Goal: Use online tool/utility: Utilize a website feature to perform a specific function

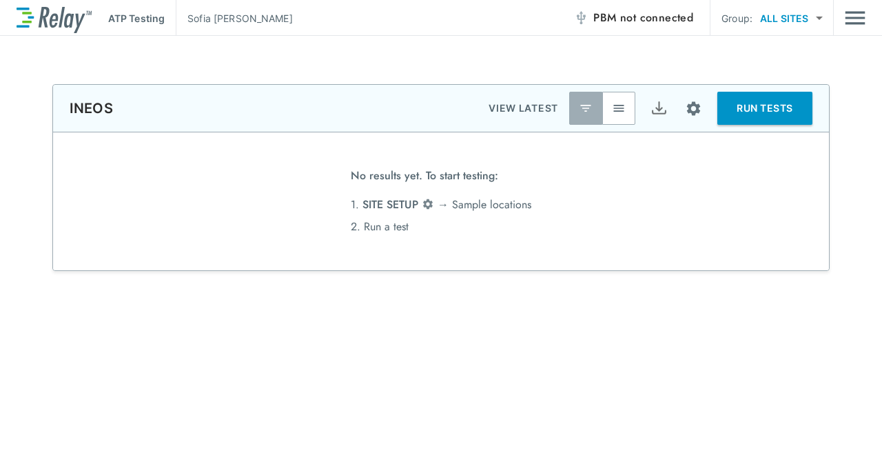
type input "**"
type input "*****"
click at [670, 21] on span "not connected" at bounding box center [656, 18] width 73 height 16
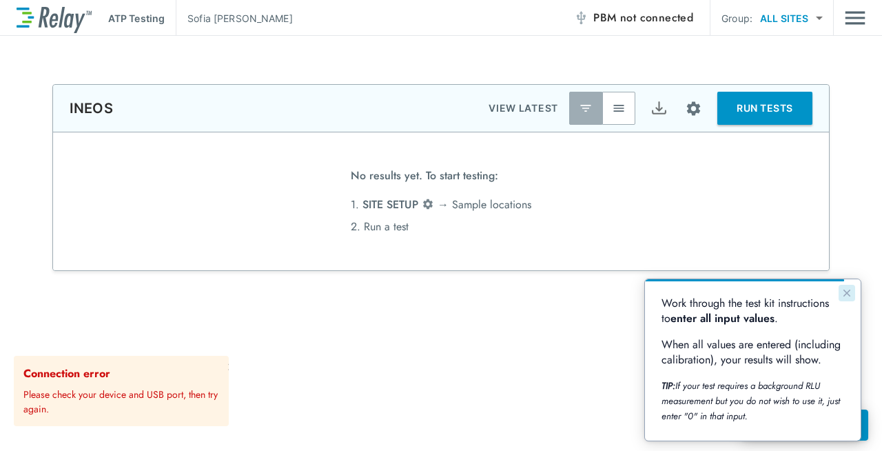
click at [846, 290] on icon "Close guide" at bounding box center [846, 292] width 11 height 11
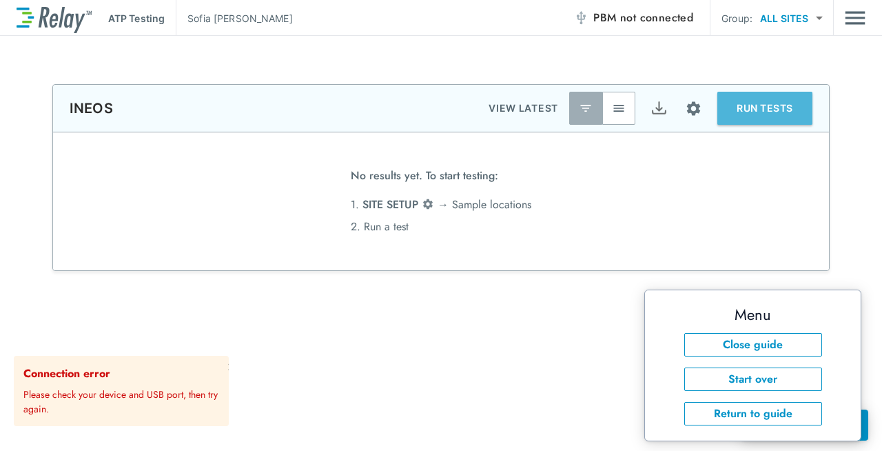
click at [768, 119] on button "RUN TESTS" at bounding box center [764, 108] width 95 height 33
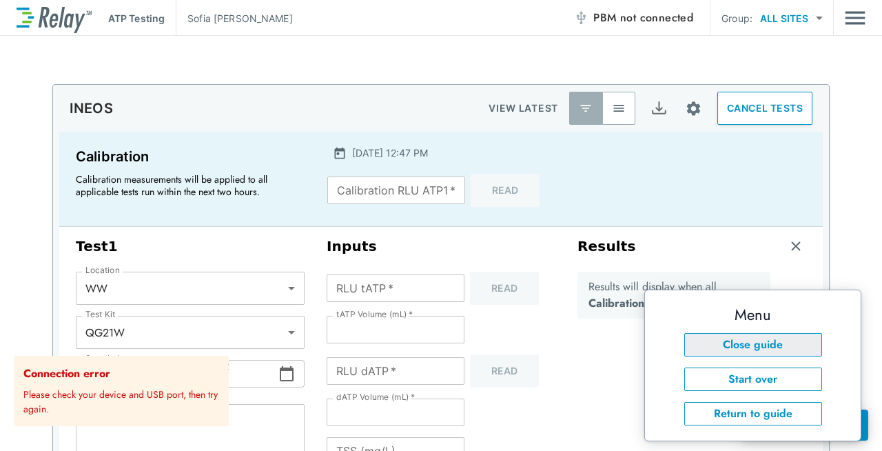
click at [774, 342] on button "Close guide" at bounding box center [753, 344] width 138 height 23
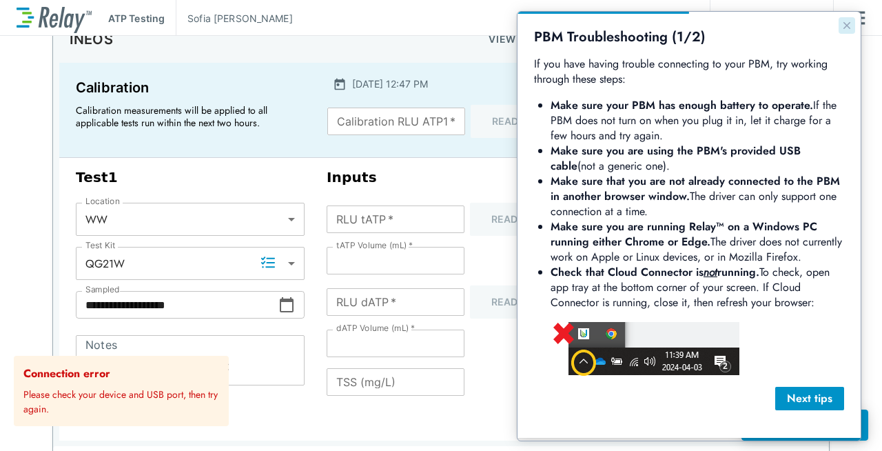
click at [841, 30] on icon "Close guide" at bounding box center [846, 25] width 11 height 11
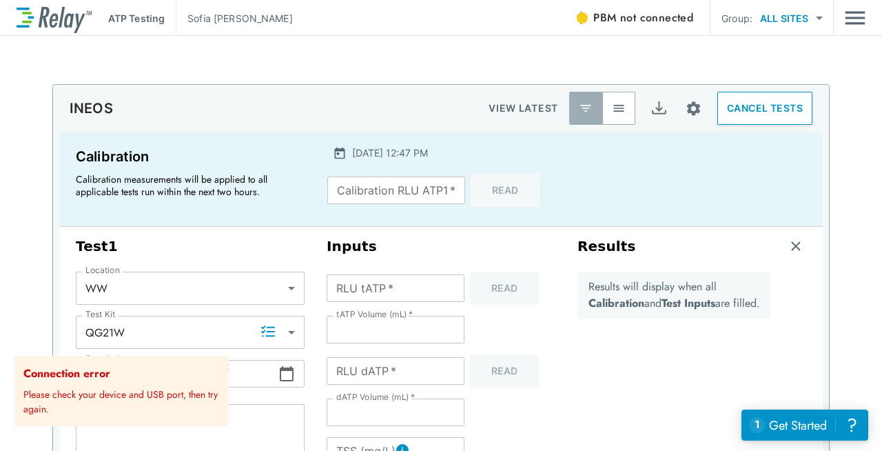
click at [641, 25] on span "not connected" at bounding box center [656, 18] width 73 height 16
click at [263, 94] on div "INEOS VIEW LATEST CANCEL TESTS" at bounding box center [441, 108] width 776 height 47
click at [634, 14] on span "not connected" at bounding box center [656, 18] width 73 height 16
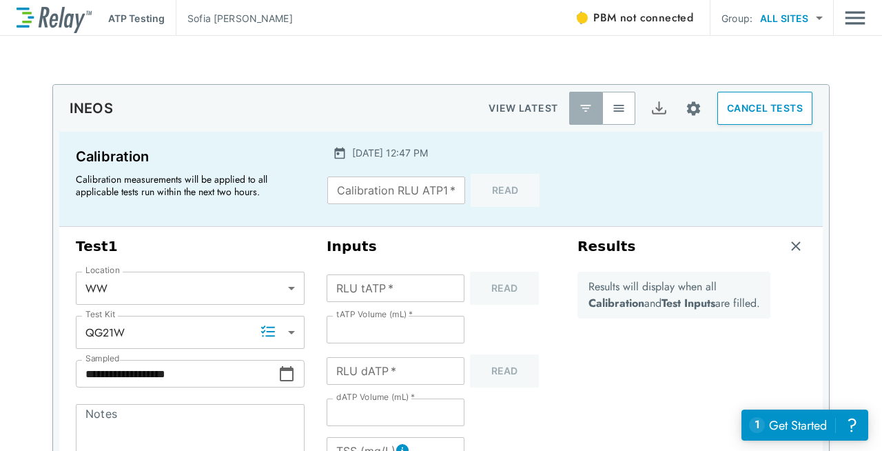
click at [601, 22] on span "PBM not connected" at bounding box center [643, 17] width 100 height 19
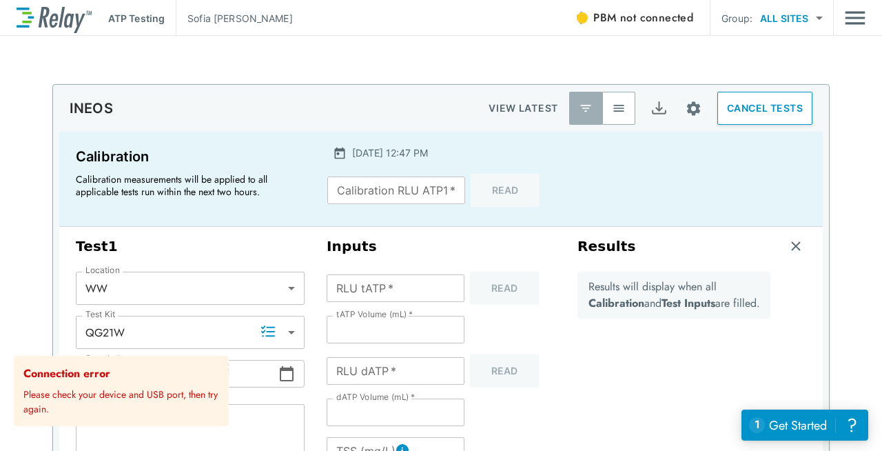
click at [167, 404] on p "Please check your device and USB port, then try again." at bounding box center [123, 399] width 200 height 34
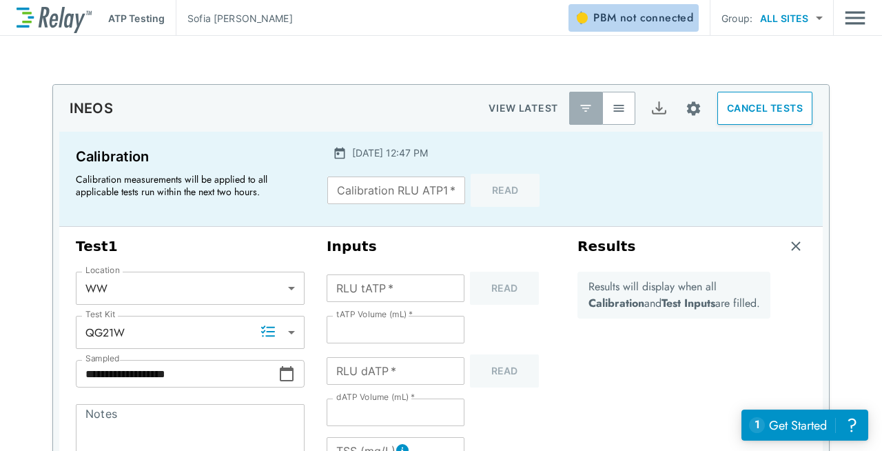
click at [671, 17] on span "not connected" at bounding box center [656, 18] width 73 height 16
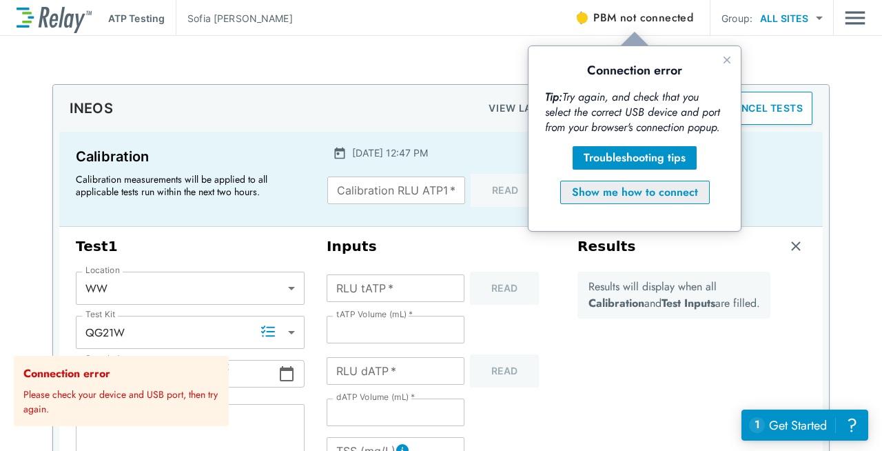
click at [609, 194] on div "Show me how to connect" at bounding box center [635, 192] width 126 height 17
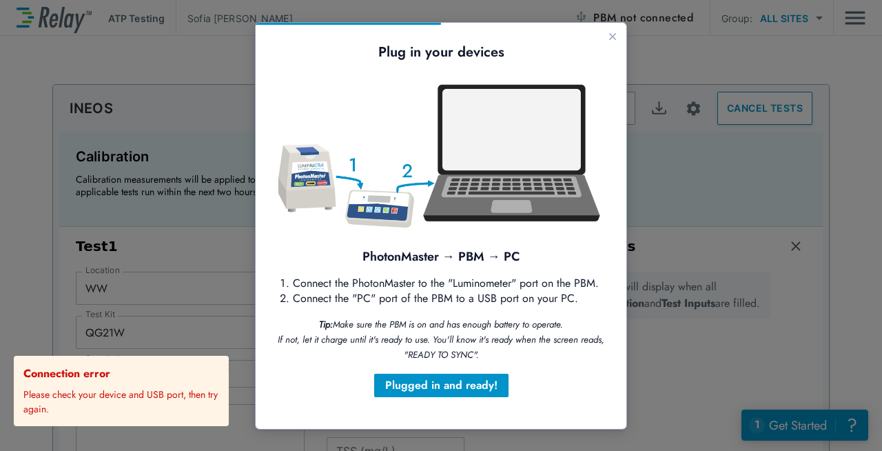
click at [468, 398] on div "Plug in your devices PhotonMaster → PBM → PC Connect the PhotonMaster to the "L…" at bounding box center [441, 226] width 371 height 406
click at [465, 385] on div "Plugged in and ready!" at bounding box center [441, 385] width 112 height 17
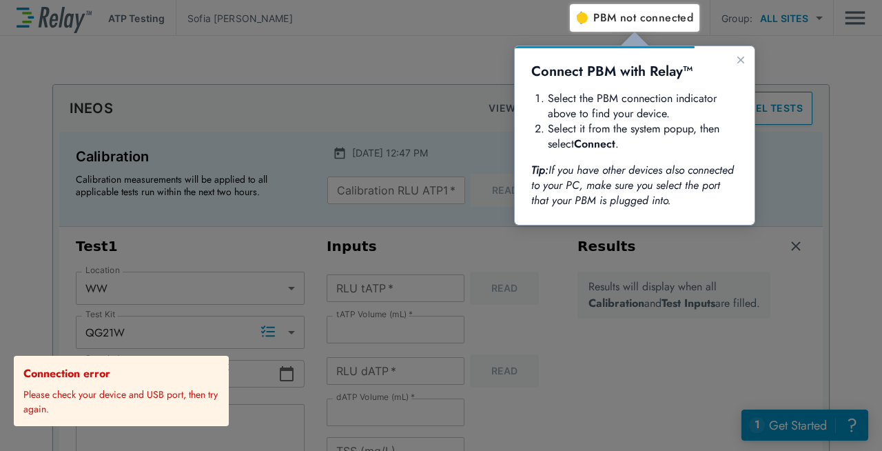
click at [464, 385] on div at bounding box center [285, 227] width 570 height 447
drag, startPoint x: 183, startPoint y: 126, endPoint x: 730, endPoint y: 225, distance: 555.3
click at [730, 225] on div at bounding box center [634, 135] width 241 height 180
click at [660, 23] on span "not connected" at bounding box center [656, 18] width 73 height 16
click at [742, 58] on icon "Close guide" at bounding box center [740, 60] width 7 height 7
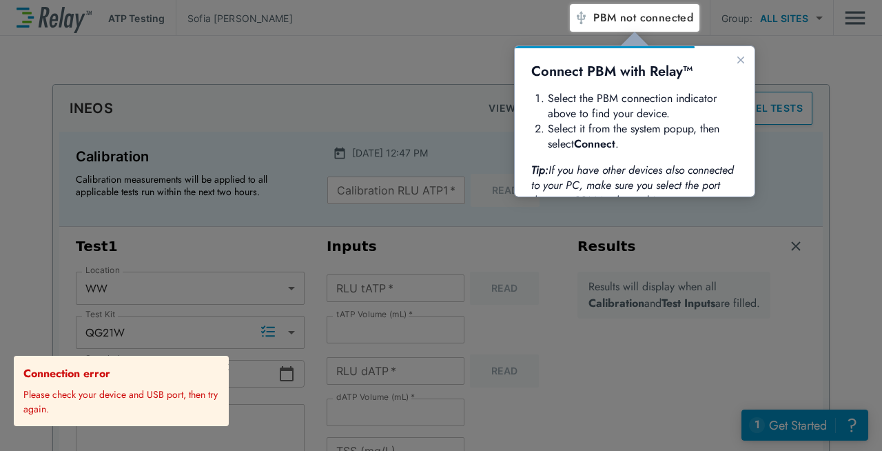
click at [640, 15] on span "not connected" at bounding box center [656, 18] width 73 height 16
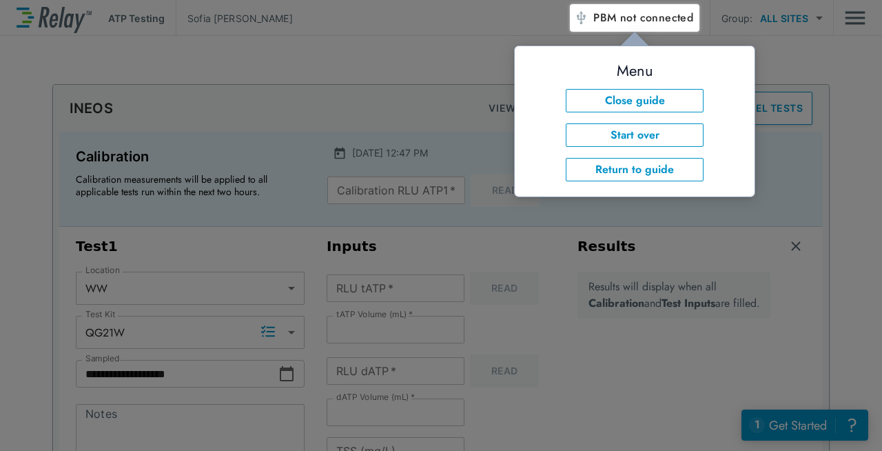
click at [857, 288] on div at bounding box center [726, 241] width 312 height 419
click at [611, 17] on span "PBM not connected" at bounding box center [643, 17] width 100 height 19
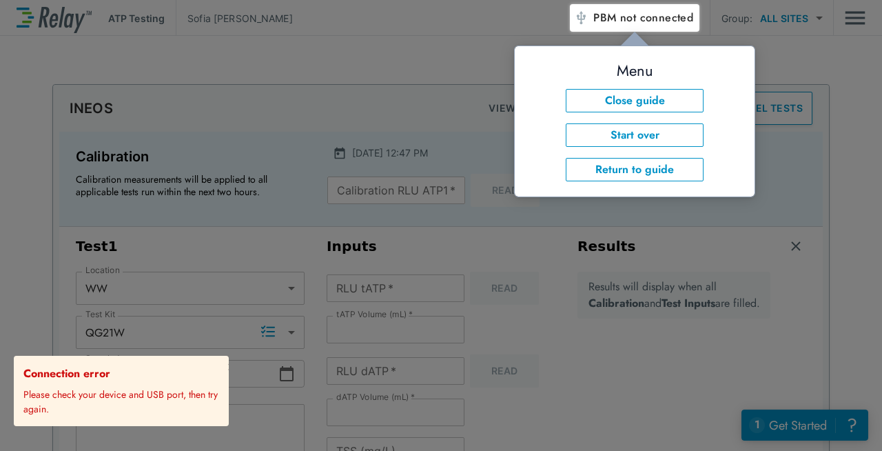
click at [776, 318] on div at bounding box center [726, 241] width 312 height 419
click at [150, 389] on p "Please check your device and USB port, then try again." at bounding box center [123, 399] width 200 height 34
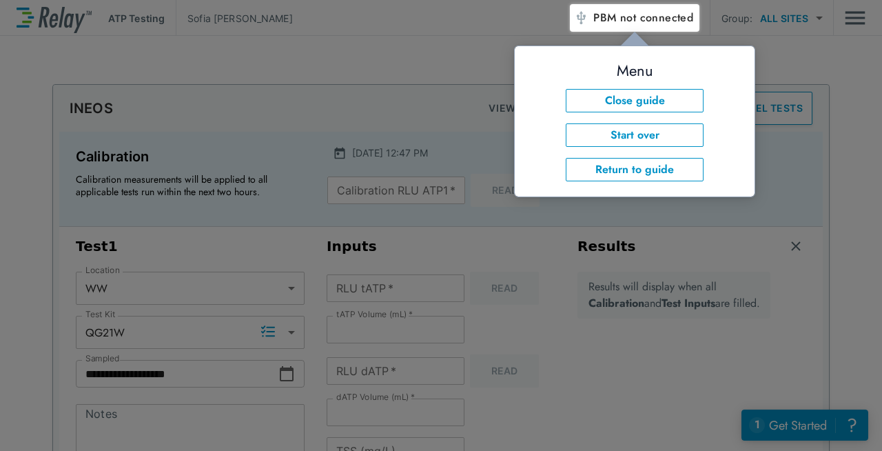
click at [640, 328] on div at bounding box center [726, 241] width 312 height 419
click at [677, 28] on button "PBM not connected" at bounding box center [634, 18] width 130 height 28
click at [487, 54] on div at bounding box center [285, 227] width 570 height 447
click at [605, 22] on span "PBM not connected" at bounding box center [643, 17] width 100 height 19
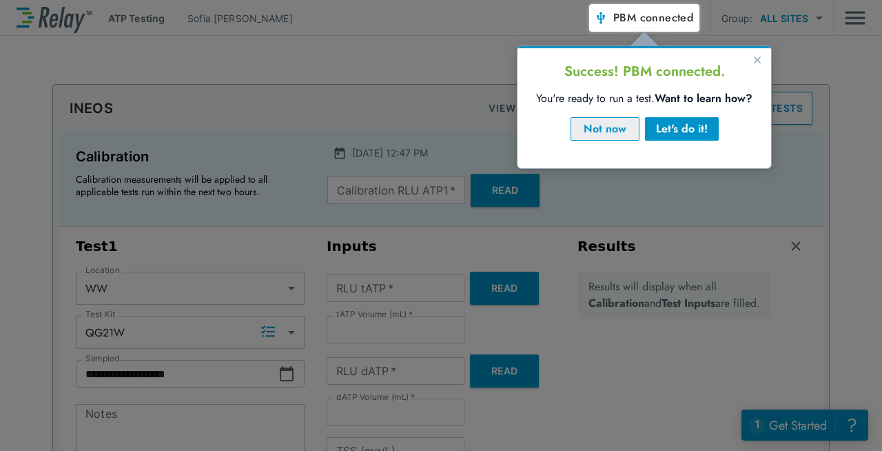
click at [620, 132] on div "Not now" at bounding box center [604, 129] width 45 height 17
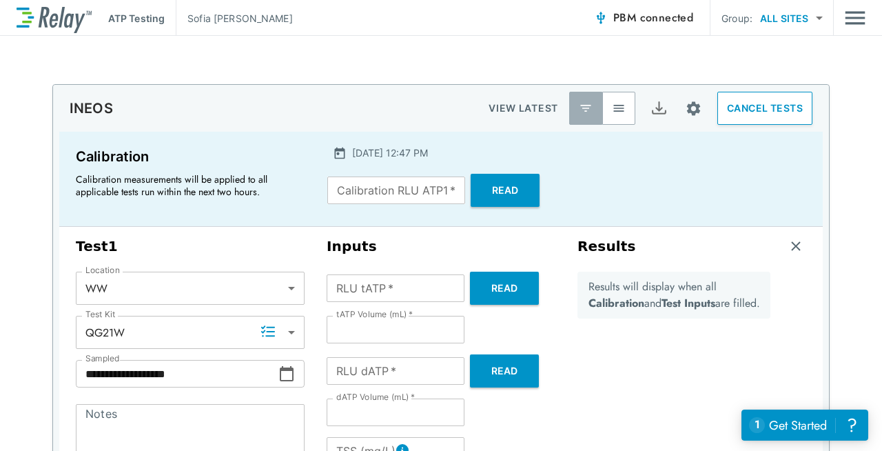
click at [500, 183] on button "Read" at bounding box center [505, 190] width 69 height 33
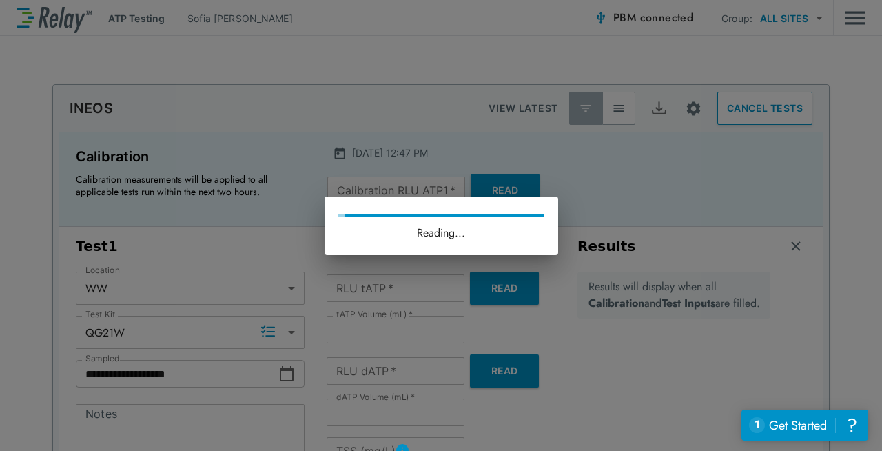
type input "***"
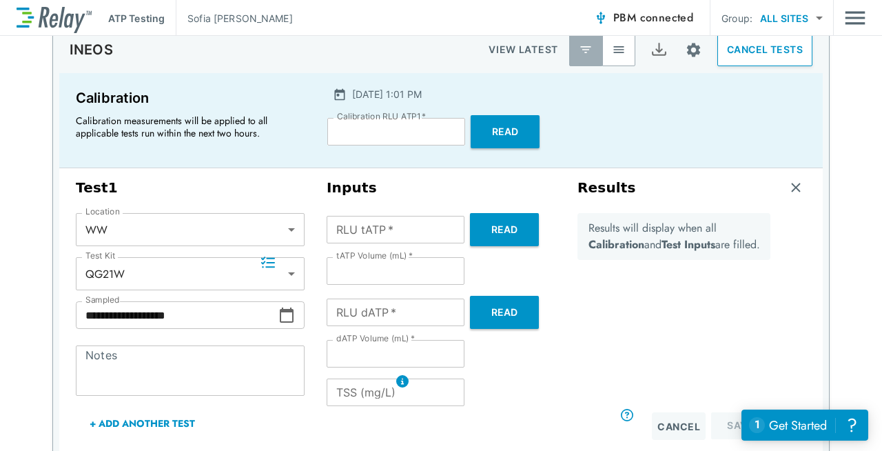
scroll to position [69, 0]
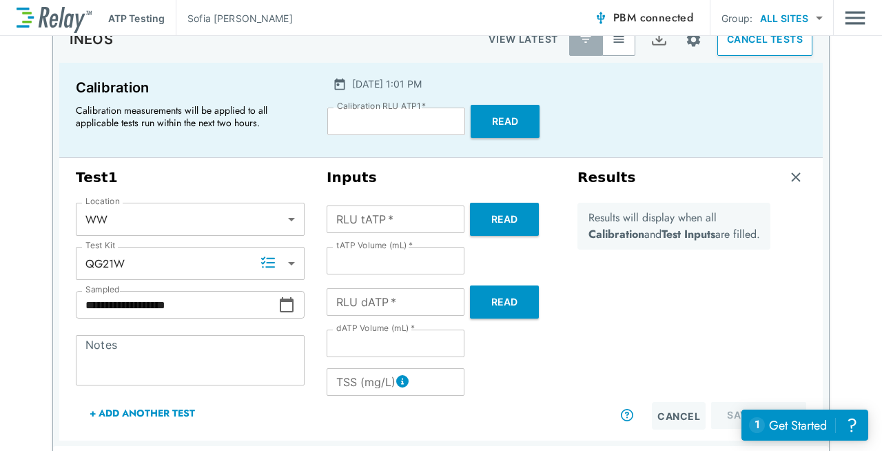
click at [480, 223] on button "Read" at bounding box center [504, 219] width 69 height 33
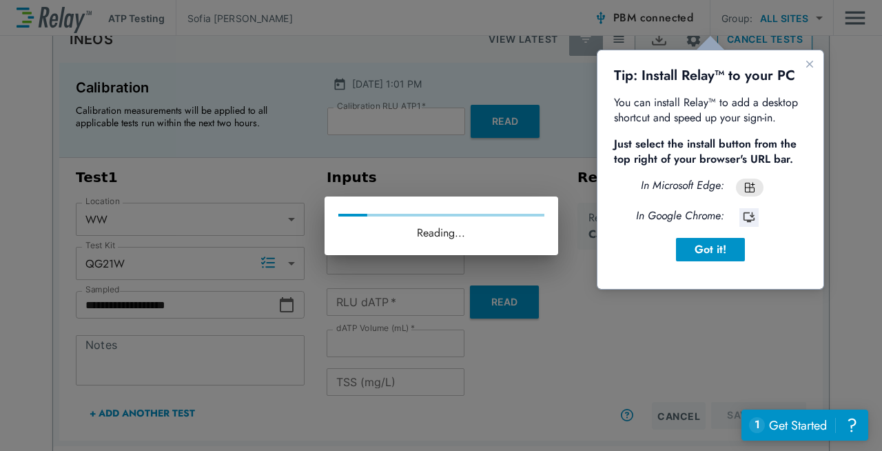
scroll to position [0, 0]
click at [725, 243] on div "Got it!" at bounding box center [710, 249] width 47 height 17
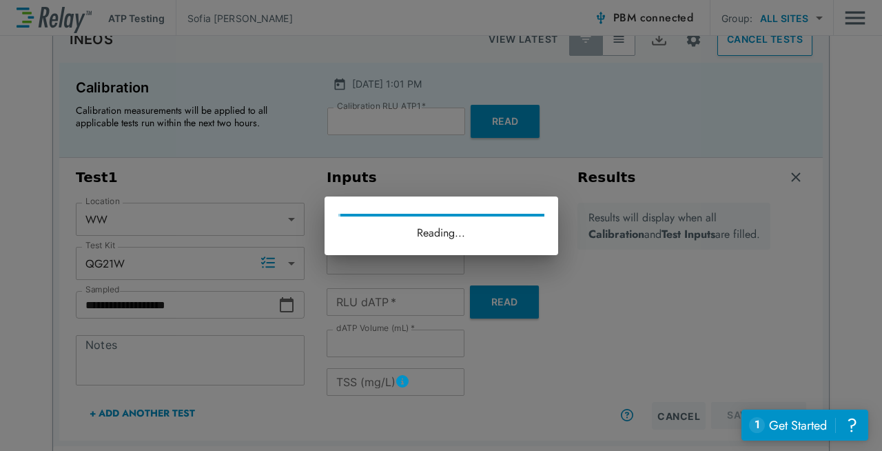
type input "****"
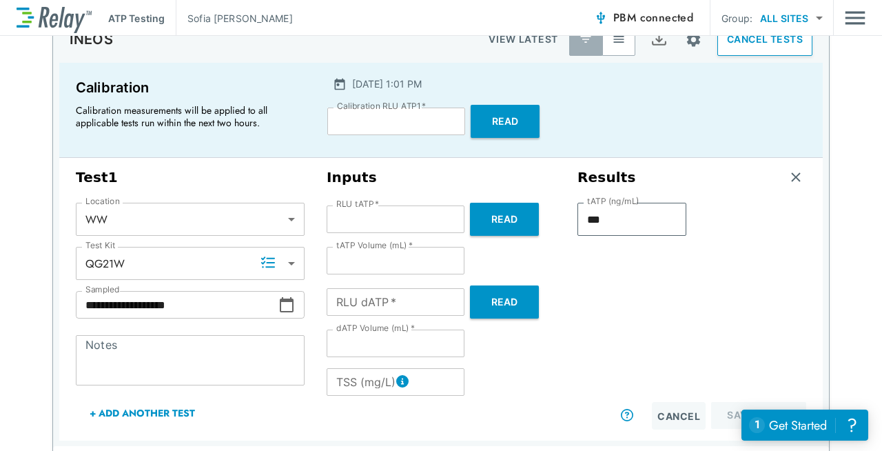
click at [476, 303] on button "Read" at bounding box center [504, 301] width 69 height 33
type input "****"
